Goal: Information Seeking & Learning: Understand process/instructions

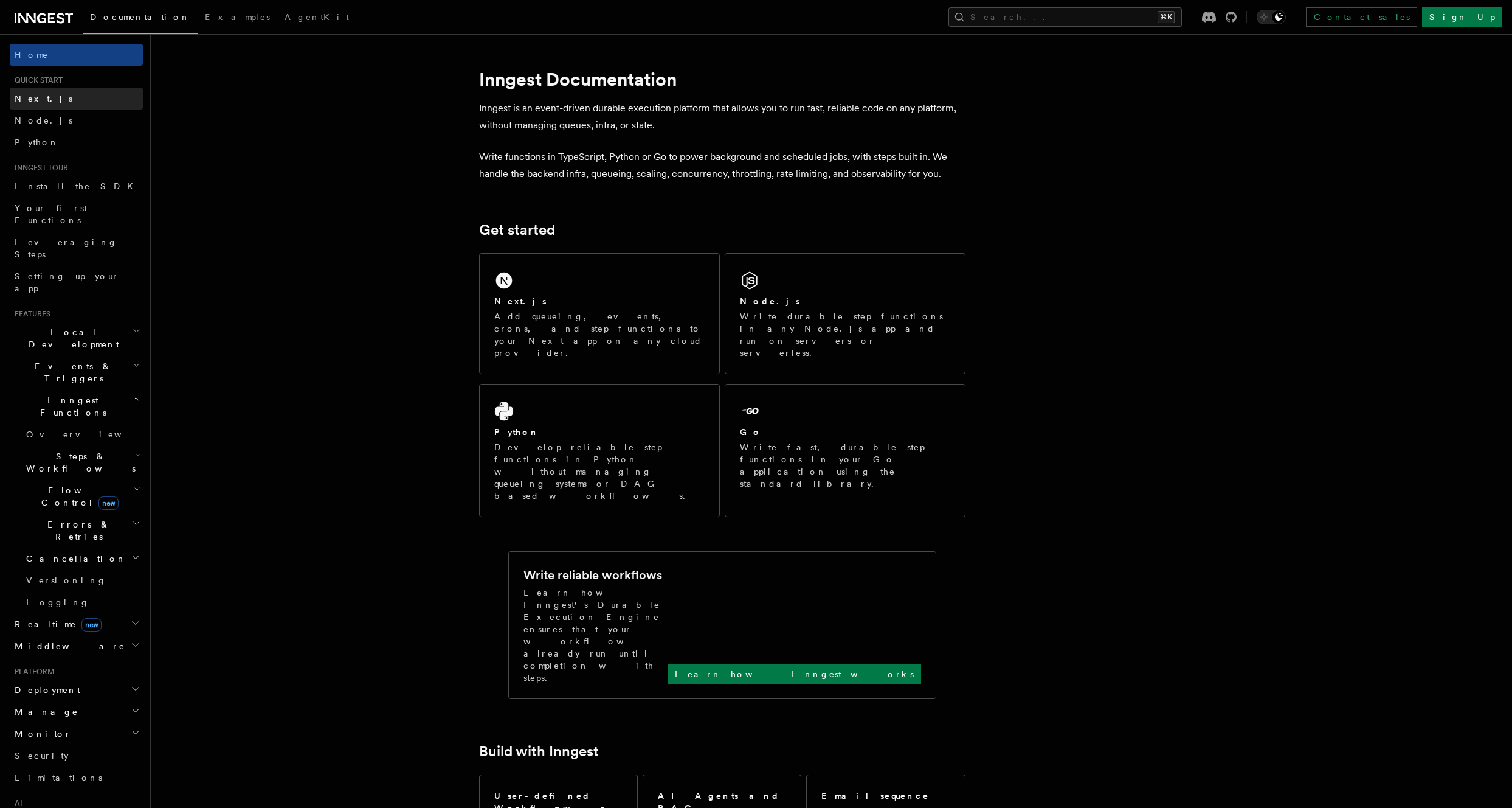
click at [65, 103] on link "Next.js" at bounding box center [76, 98] width 133 height 22
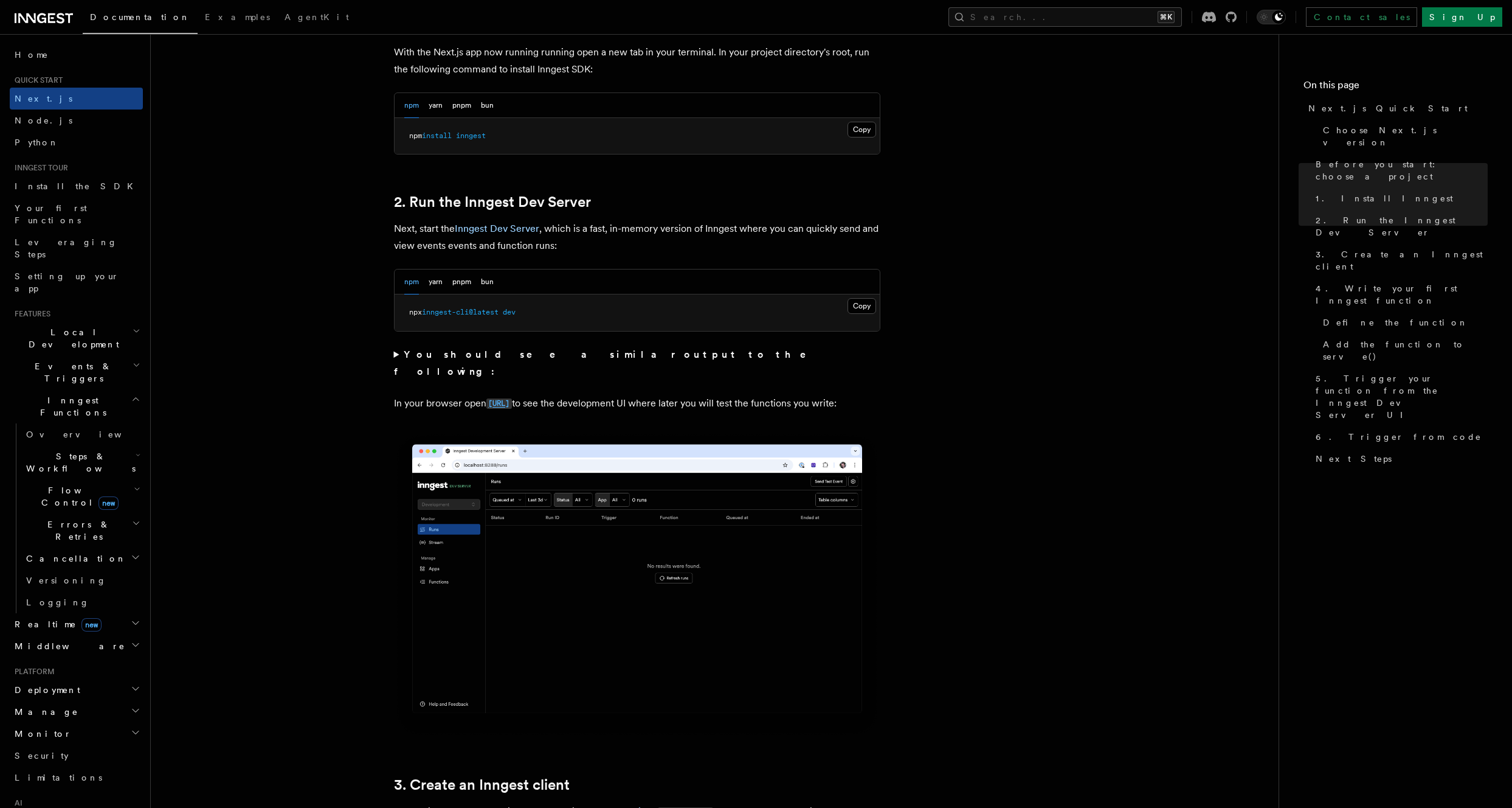
scroll to position [715, 0]
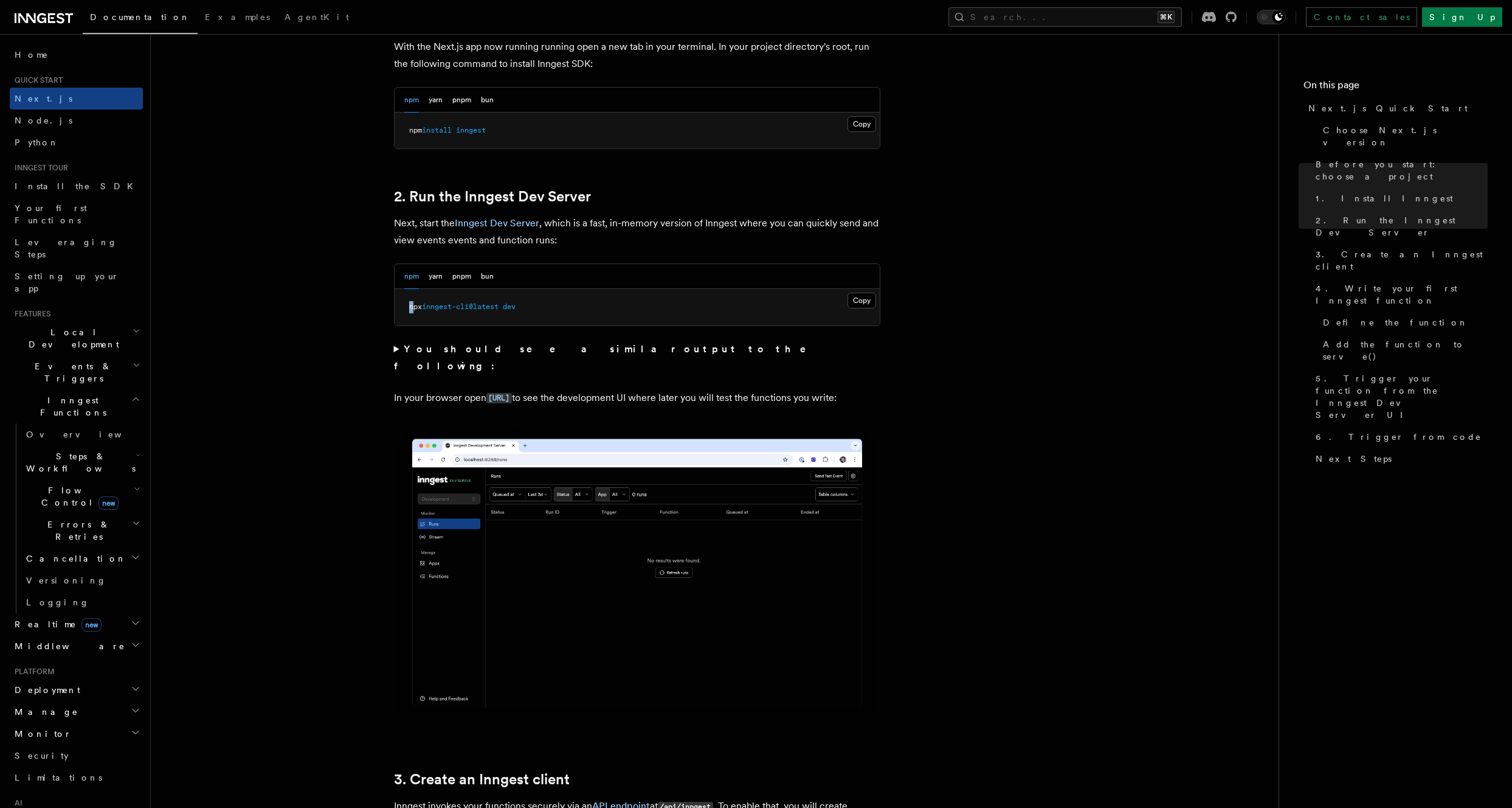
drag, startPoint x: 545, startPoint y: 311, endPoint x: 408, endPoint y: 311, distance: 137.0
click at [408, 311] on pre "npx inngest-cli@latest dev" at bounding box center [637, 307] width 485 height 37
click at [524, 303] on pre "npx inngest-cli@latest dev" at bounding box center [637, 307] width 485 height 37
click at [871, 302] on button "Copy Copied" at bounding box center [862, 300] width 28 height 16
